Goal: Information Seeking & Learning: Find specific fact

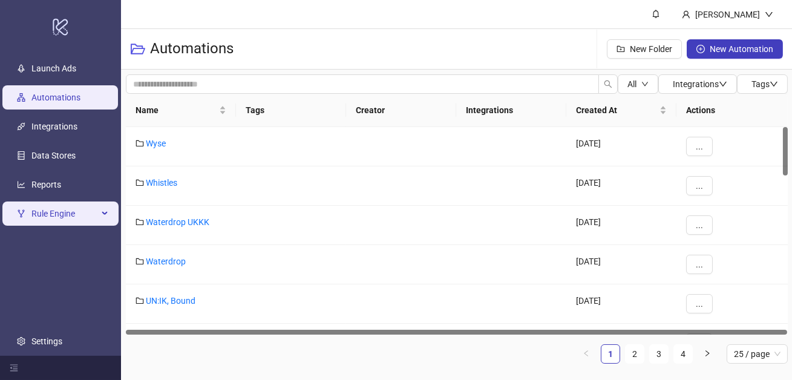
click at [99, 224] on div "Rule Engine" at bounding box center [60, 213] width 116 height 24
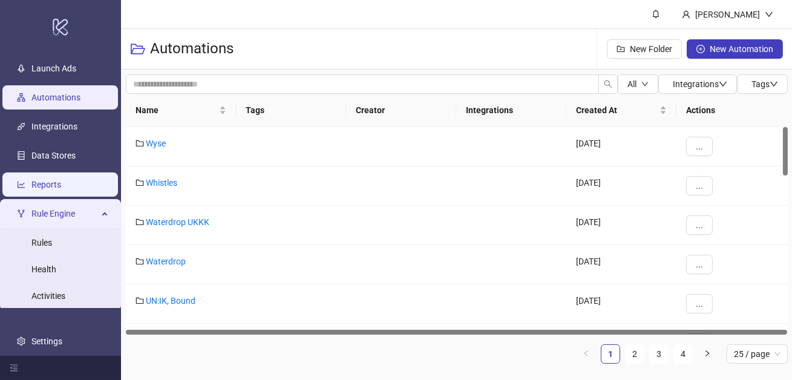
click at [61, 180] on link "Reports" at bounding box center [46, 185] width 30 height 10
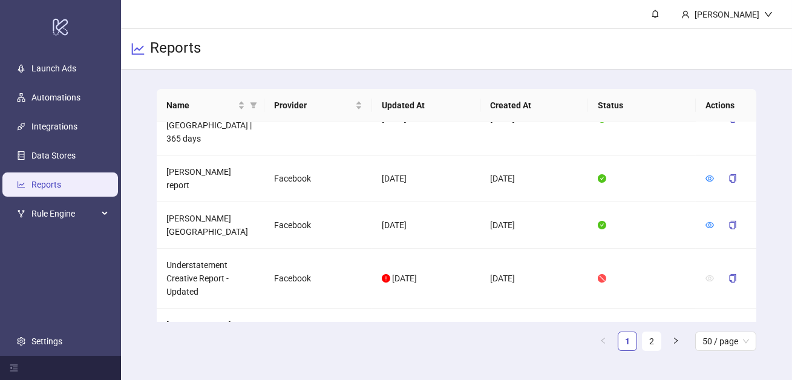
scroll to position [1984, 0]
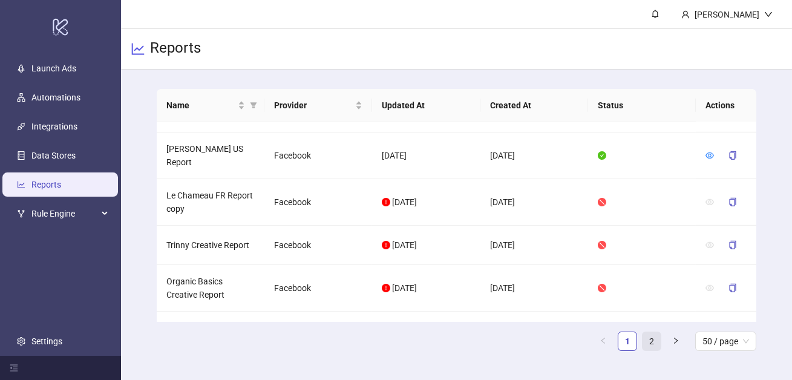
click at [647, 347] on link "2" at bounding box center [651, 341] width 18 height 18
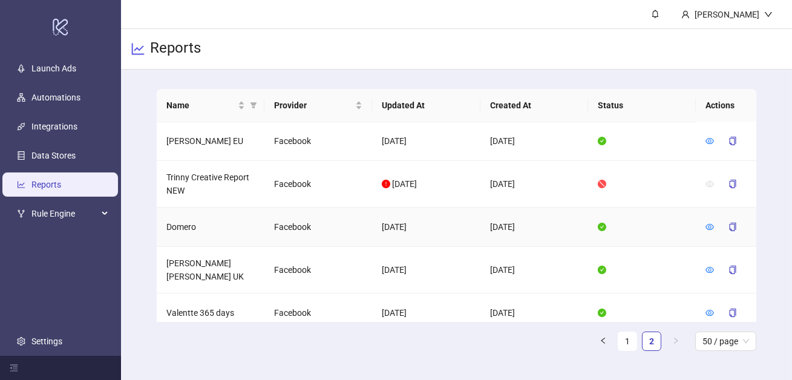
scroll to position [0, 0]
click at [627, 345] on link "1" at bounding box center [627, 341] width 18 height 18
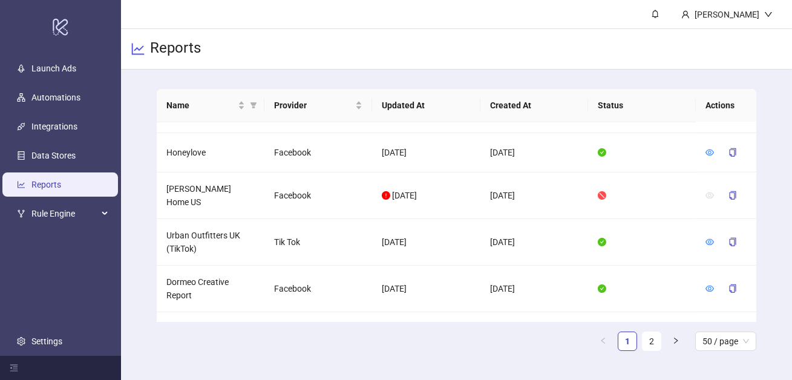
scroll to position [1570, 0]
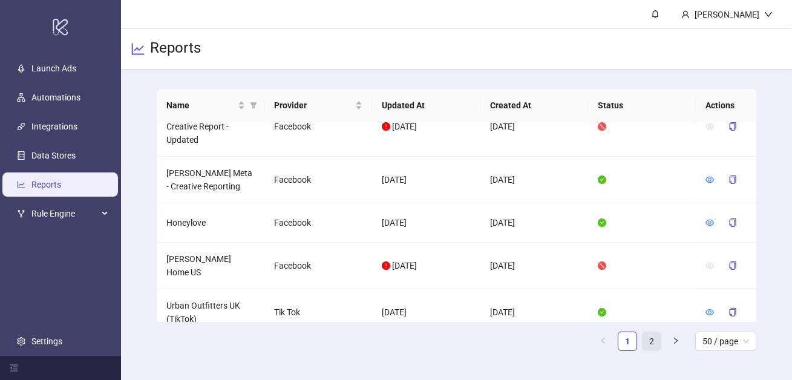
click at [652, 341] on link "2" at bounding box center [651, 341] width 18 height 18
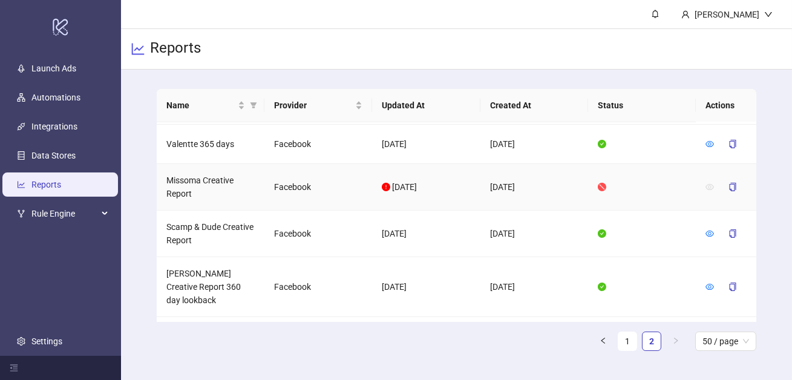
scroll to position [214, 0]
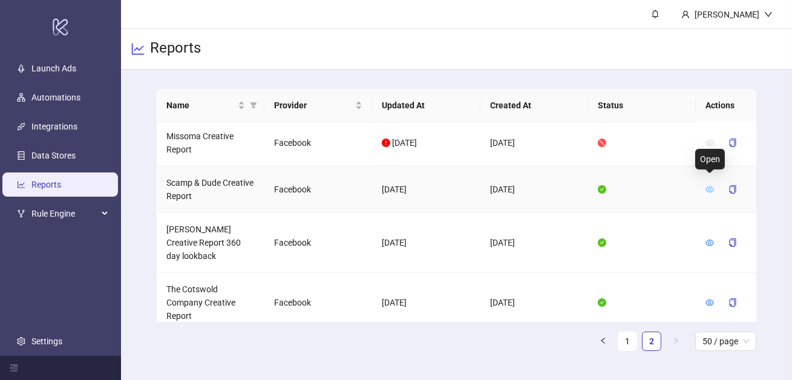
click at [712, 185] on icon "eye" at bounding box center [709, 189] width 8 height 8
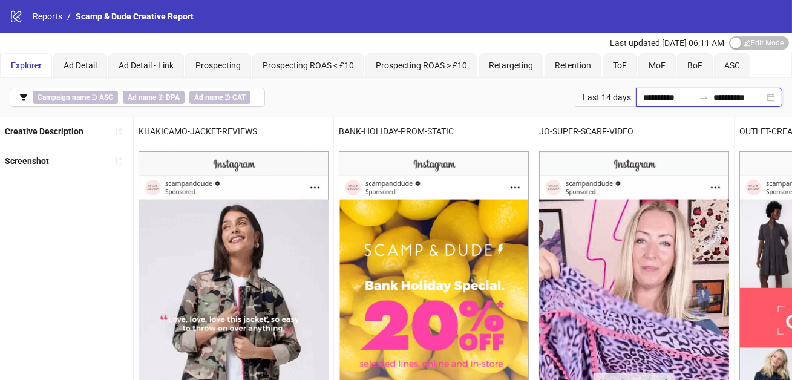
click at [648, 93] on input "**********" at bounding box center [668, 97] width 51 height 13
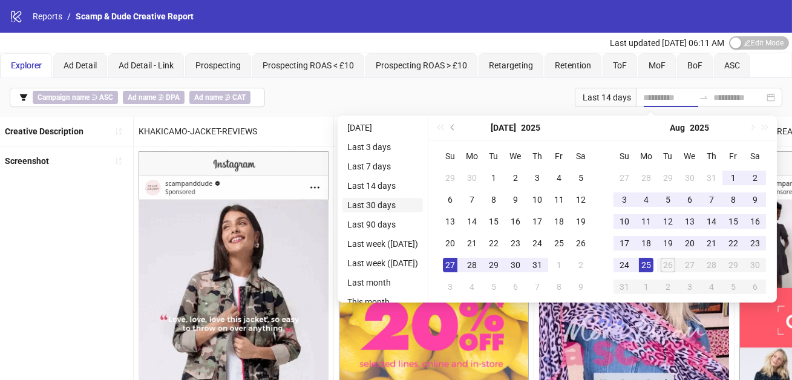
click at [390, 206] on li "Last 30 days" at bounding box center [382, 205] width 80 height 15
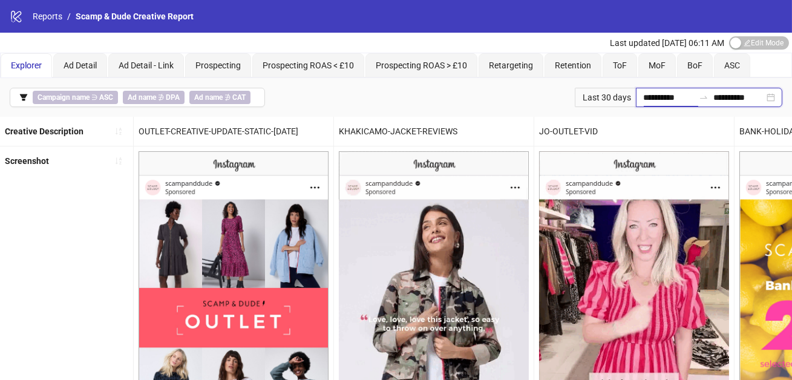
click at [652, 94] on input "**********" at bounding box center [668, 97] width 51 height 13
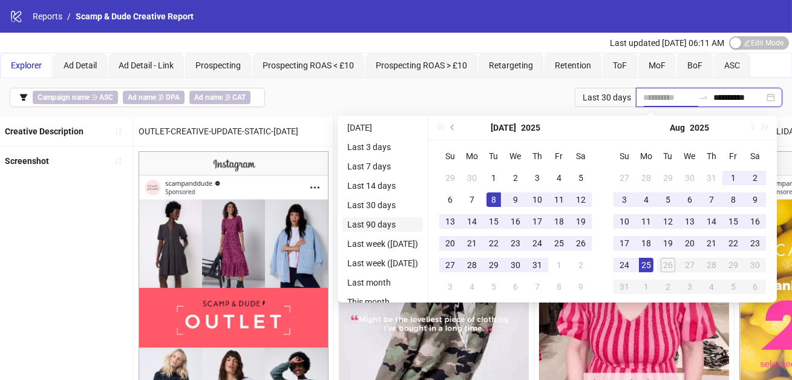
type input "**********"
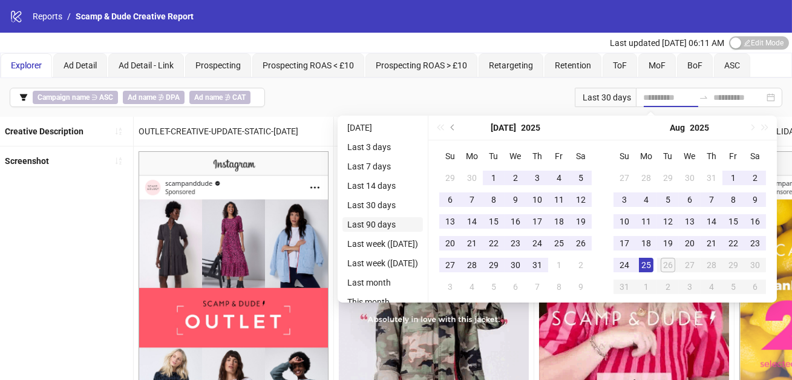
click at [386, 226] on li "Last 90 days" at bounding box center [382, 224] width 80 height 15
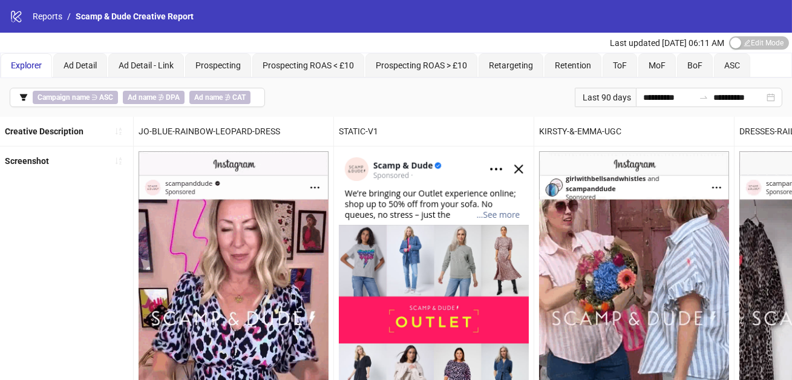
click at [336, 125] on div "STATIC-V1" at bounding box center [434, 131] width 200 height 29
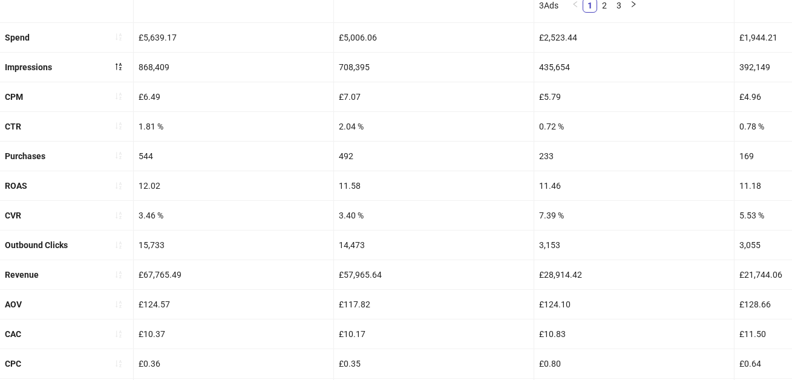
scroll to position [538, 0]
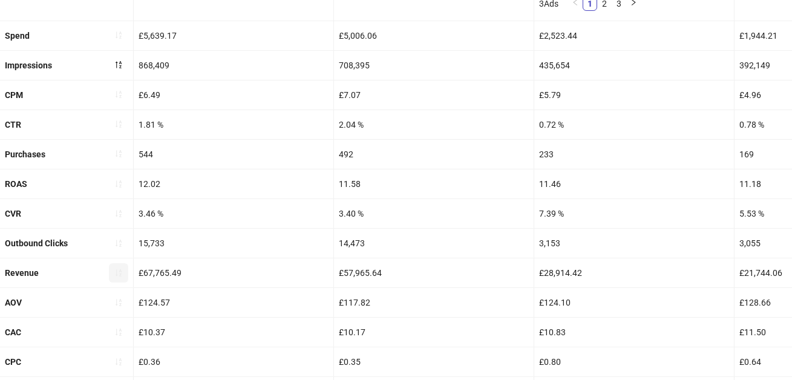
click at [124, 269] on button "button" at bounding box center [118, 272] width 19 height 19
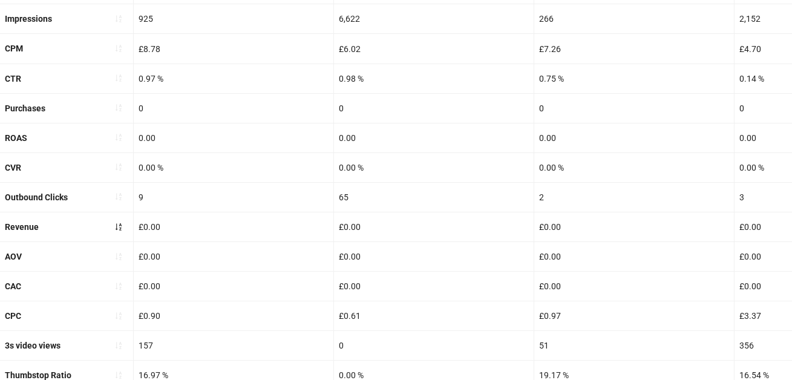
scroll to position [211, 0]
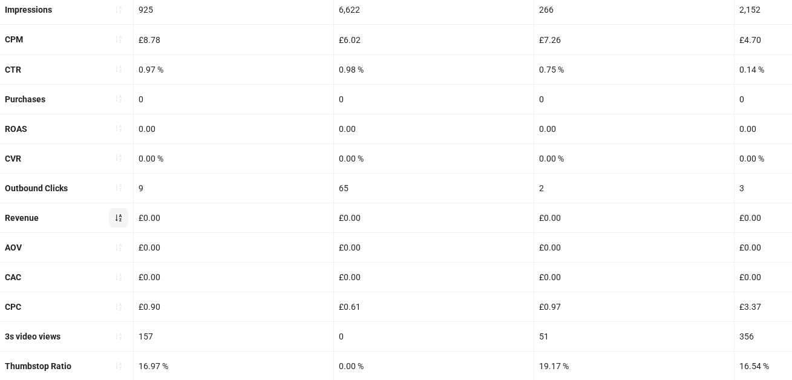
click at [119, 221] on icon "sort-ascending" at bounding box center [118, 218] width 8 height 8
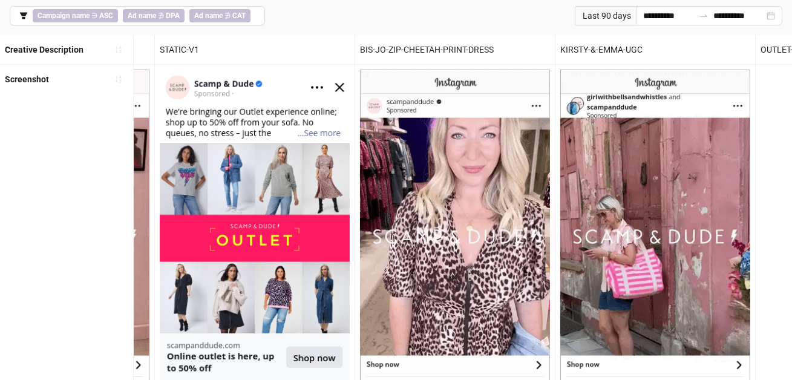
scroll to position [0, 0]
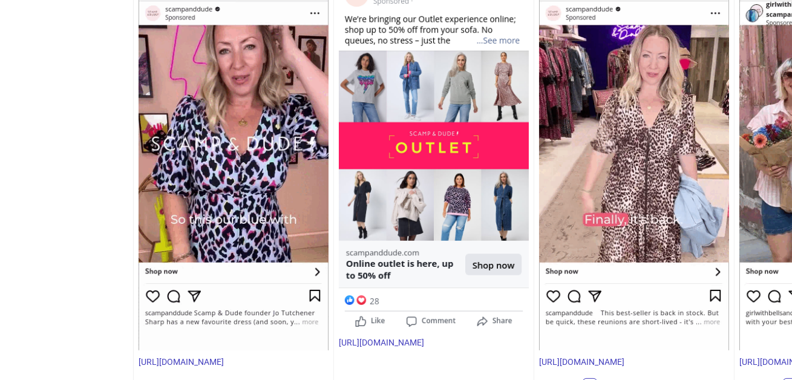
scroll to position [664, 0]
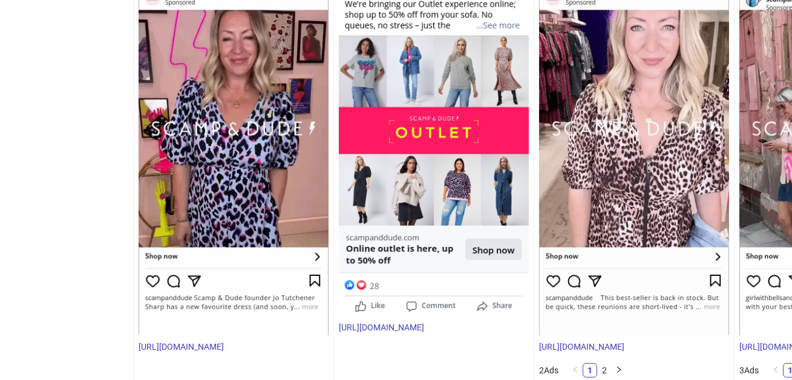
click at [223, 353] on div "[URL][DOMAIN_NAME]" at bounding box center [234, 157] width 200 height 401
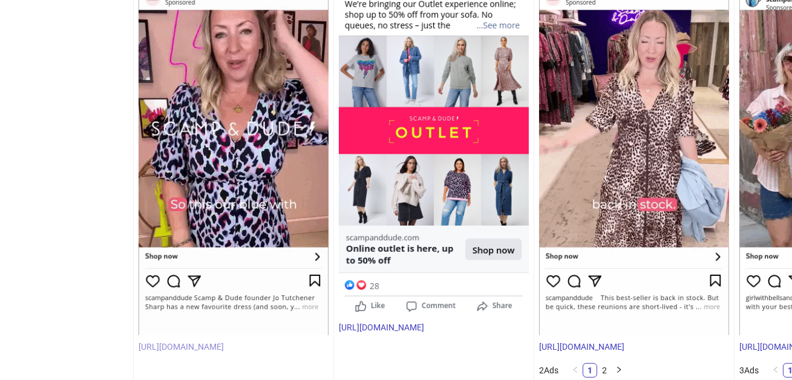
click at [224, 349] on link "[URL][DOMAIN_NAME]" at bounding box center [181, 347] width 85 height 10
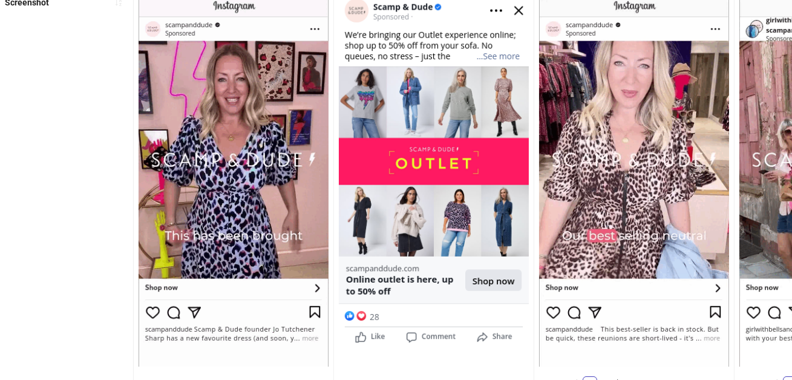
scroll to position [0, 0]
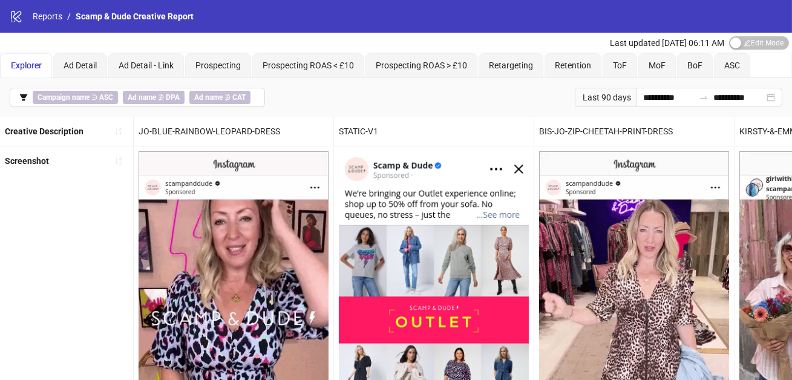
click at [276, 129] on div "JO-BLUE-RAINBOW-LEOPARD-DRESS" at bounding box center [234, 131] width 200 height 29
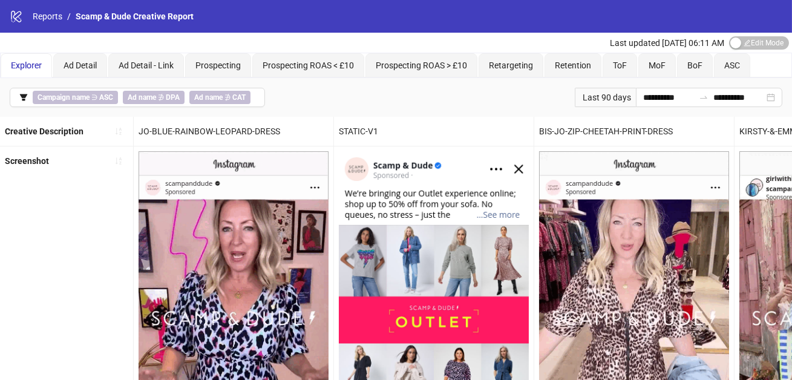
click at [276, 129] on div "JO-BLUE-RAINBOW-LEOPARD-DRESS" at bounding box center [234, 131] width 200 height 29
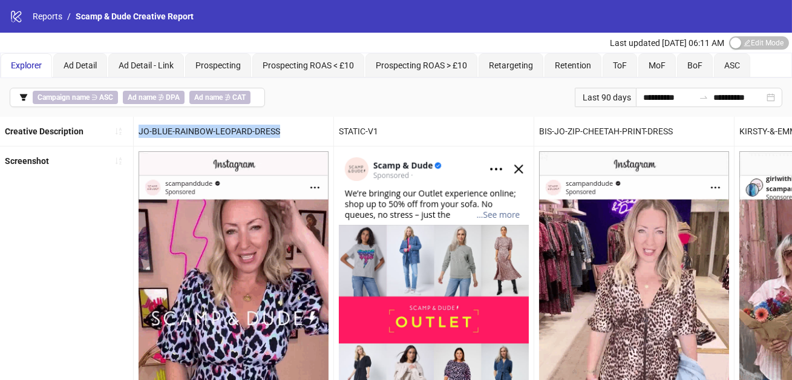
click at [276, 129] on div "JO-BLUE-RAINBOW-LEOPARD-DRESS" at bounding box center [234, 131] width 200 height 29
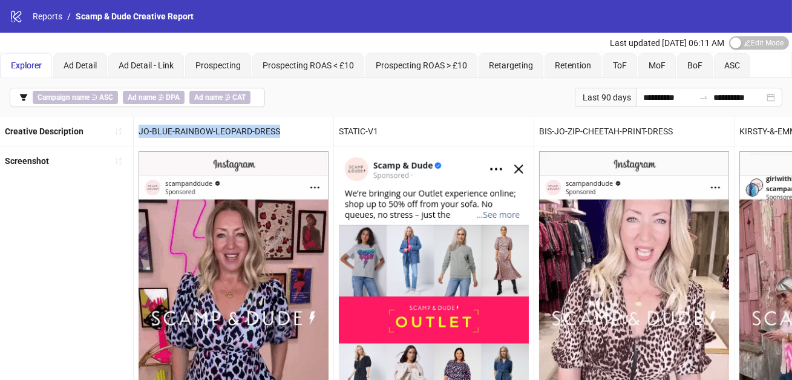
copy div "JO-BLUE-RAINBOW-LEOPARD-DRESS"
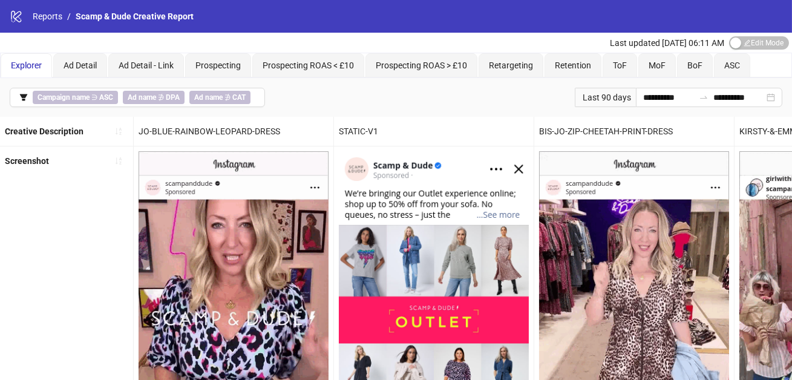
click at [518, 109] on div "**********" at bounding box center [396, 97] width 792 height 39
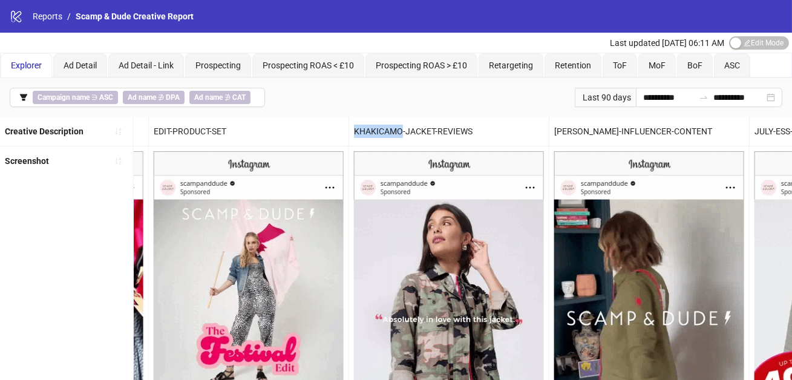
drag, startPoint x: 394, startPoint y: 131, endPoint x: 354, endPoint y: 130, distance: 40.5
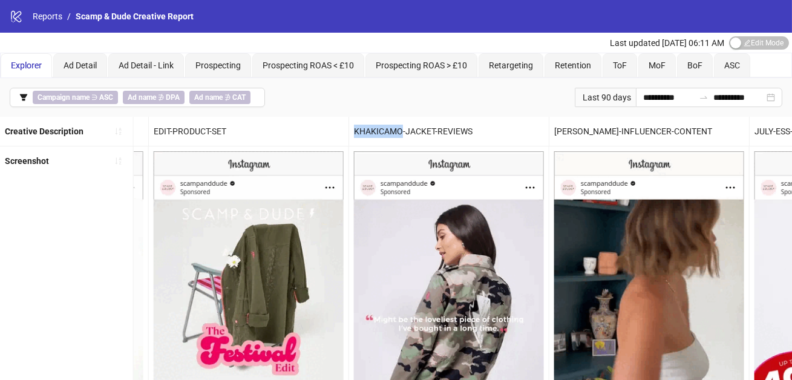
click at [354, 130] on div "KHAKICAMO-JACKET-REVIEWS" at bounding box center [449, 131] width 200 height 29
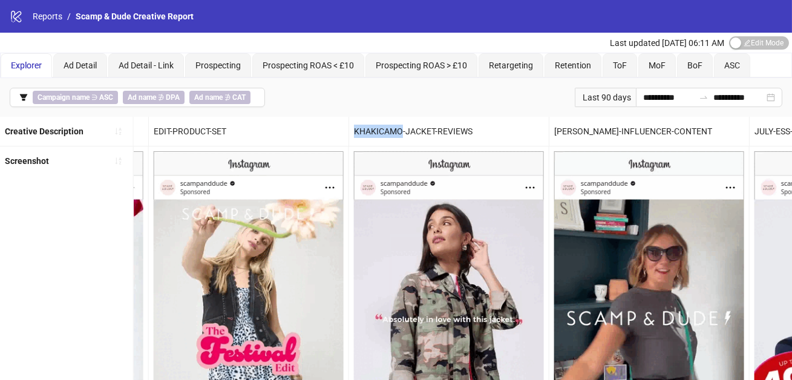
copy div "KHAKICAMO"
